Goal: Task Accomplishment & Management: Manage account settings

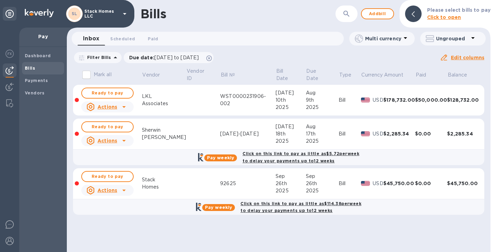
click at [454, 58] on u "Edit columns" at bounding box center [467, 58] width 33 height 6
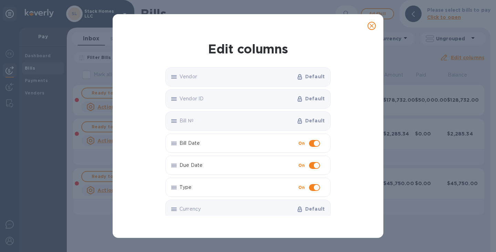
drag, startPoint x: 454, startPoint y: 58, endPoint x: 416, endPoint y: 55, distance: 37.3
click at [416, 55] on div "Edit columns Vendor Default Vendor ID Default Bill № Default Bill Date On Due D…" at bounding box center [248, 126] width 496 height 252
click at [374, 27] on icon "close" at bounding box center [371, 25] width 7 height 7
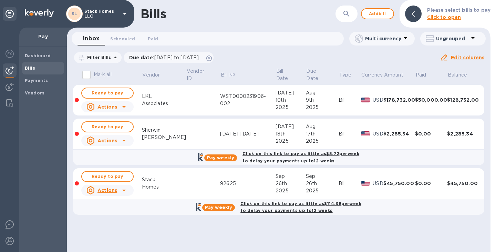
click at [76, 175] on td at bounding box center [77, 183] width 8 height 31
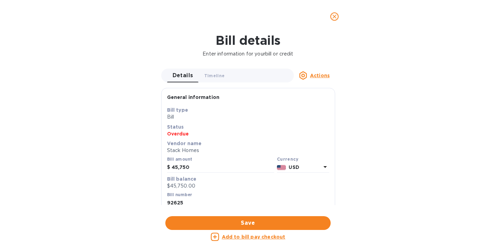
click at [334, 21] on button "close" at bounding box center [334, 16] width 17 height 17
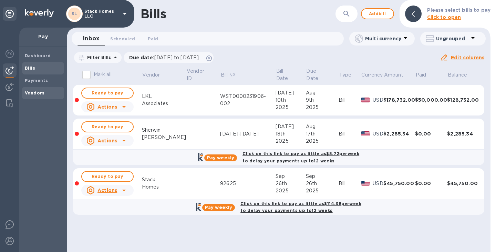
click at [42, 94] on b "Vendors" at bounding box center [35, 92] width 20 height 5
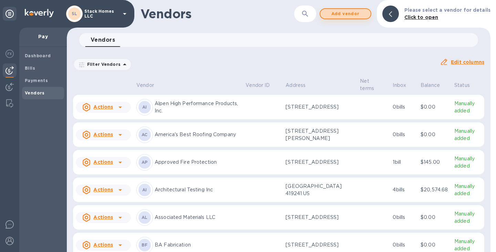
click at [357, 10] on span "Add vendor" at bounding box center [345, 14] width 39 height 8
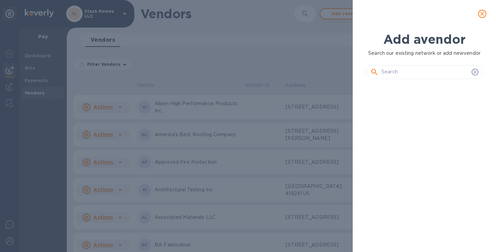
scroll to position [144, 120]
click at [414, 73] on input "text" at bounding box center [426, 72] width 88 height 10
